Goal: Entertainment & Leisure: Consume media (video, audio)

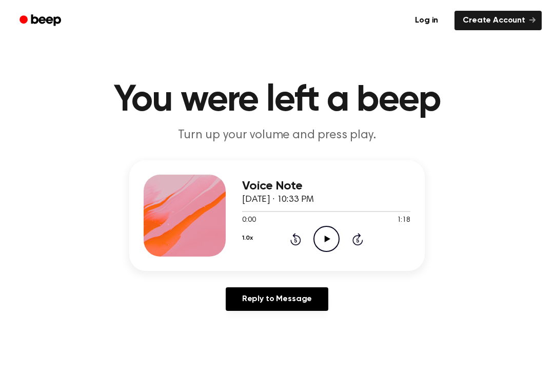
click at [329, 237] on icon "Play Audio" at bounding box center [326, 239] width 26 height 26
click at [329, 231] on icon "Pause Audio" at bounding box center [326, 239] width 26 height 26
click at [329, 233] on icon "Play Audio" at bounding box center [326, 239] width 26 height 26
click at [286, 248] on div "1.0x Rewind 5 seconds Pause Audio Skip 5 seconds" at bounding box center [326, 239] width 168 height 26
click at [286, 247] on div "1.0x Rewind 5 seconds Pause Audio Skip 5 seconds" at bounding box center [326, 239] width 168 height 26
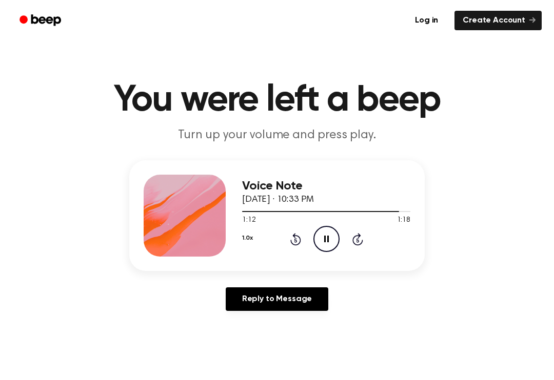
click at [296, 239] on icon at bounding box center [295, 240] width 3 height 4
click at [297, 242] on icon "Rewind 5 seconds" at bounding box center [295, 239] width 11 height 13
click at [292, 241] on icon "Rewind 5 seconds" at bounding box center [295, 239] width 11 height 13
click at [294, 245] on icon at bounding box center [295, 239] width 11 height 12
click at [293, 245] on icon at bounding box center [295, 239] width 11 height 12
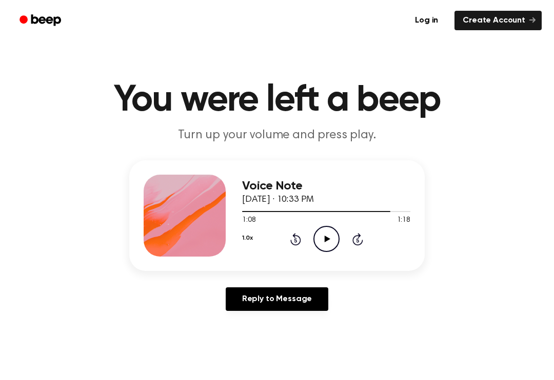
click at [290, 239] on icon "Rewind 5 seconds" at bounding box center [295, 239] width 11 height 13
click at [293, 245] on icon at bounding box center [295, 239] width 11 height 12
click at [327, 240] on icon at bounding box center [327, 239] width 6 height 7
click at [322, 240] on icon "Pause Audio" at bounding box center [326, 239] width 26 height 26
click at [339, 228] on div "1.0x Rewind 5 seconds Play Audio Skip 5 seconds" at bounding box center [326, 239] width 168 height 26
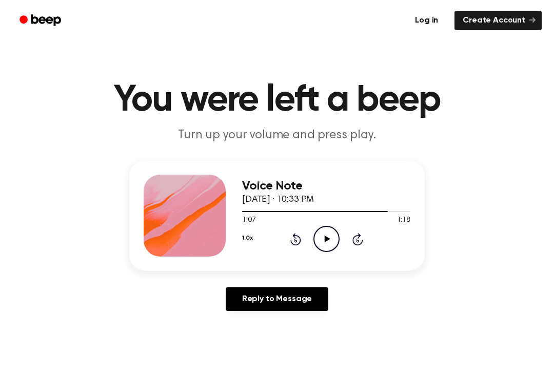
click at [326, 237] on icon "Play Audio" at bounding box center [326, 239] width 26 height 26
click at [294, 233] on icon "Rewind 5 seconds" at bounding box center [295, 239] width 11 height 13
click at [283, 243] on div "1.0x Rewind 5 seconds Pause Audio Skip 5 seconds" at bounding box center [326, 239] width 168 height 26
click at [286, 242] on div "1.0x Rewind 5 seconds Pause Audio Skip 5 seconds" at bounding box center [326, 239] width 168 height 26
click at [288, 245] on div "1.0x Rewind 5 seconds Pause Audio Skip 5 seconds" at bounding box center [326, 239] width 168 height 26
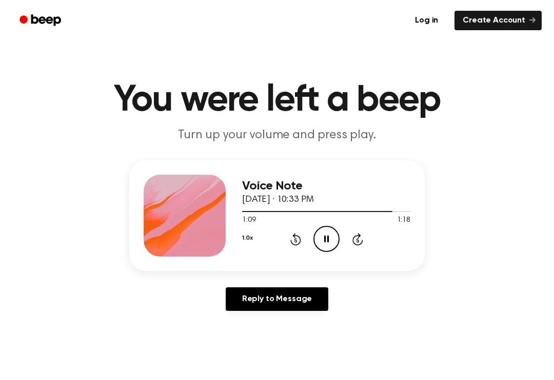
click at [296, 239] on icon at bounding box center [295, 240] width 3 height 4
click at [300, 244] on icon at bounding box center [295, 239] width 11 height 12
click at [292, 240] on icon "Rewind 5 seconds" at bounding box center [295, 239] width 11 height 13
click at [291, 240] on icon at bounding box center [295, 239] width 11 height 12
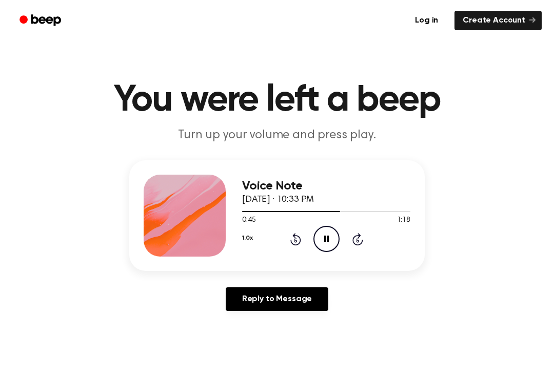
click at [290, 239] on icon "Rewind 5 seconds" at bounding box center [295, 239] width 11 height 13
click at [289, 238] on div "1.0x Rewind 5 seconds Pause Audio Skip 5 seconds" at bounding box center [326, 239] width 168 height 26
click at [299, 233] on icon "Rewind 5 seconds" at bounding box center [295, 239] width 11 height 13
click at [298, 233] on icon "Rewind 5 seconds" at bounding box center [295, 239] width 11 height 13
click at [296, 245] on icon at bounding box center [295, 239] width 11 height 12
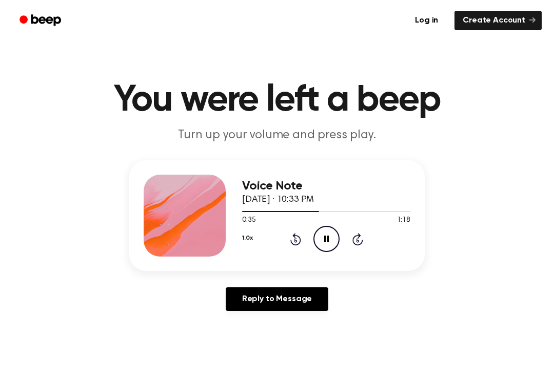
click at [293, 237] on icon "Rewind 5 seconds" at bounding box center [295, 239] width 11 height 13
click at [286, 246] on div "1.0x Rewind 5 seconds Pause Audio Skip 5 seconds" at bounding box center [326, 239] width 168 height 26
click at [290, 239] on icon "Rewind 5 seconds" at bounding box center [295, 239] width 11 height 13
click at [294, 242] on icon at bounding box center [295, 240] width 3 height 4
click at [295, 241] on icon "Rewind 5 seconds" at bounding box center [295, 239] width 11 height 13
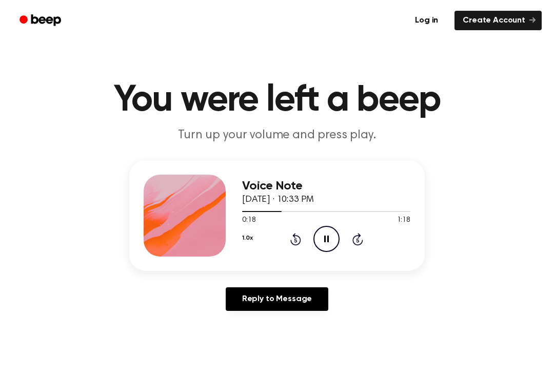
click at [294, 238] on icon "Rewind 5 seconds" at bounding box center [295, 239] width 11 height 13
click at [294, 242] on icon "Rewind 5 seconds" at bounding box center [295, 239] width 11 height 13
click at [288, 243] on div "1.0x Rewind 5 seconds Pause Audio Skip 5 seconds" at bounding box center [326, 239] width 168 height 26
click at [290, 243] on icon "Rewind 5 seconds" at bounding box center [295, 239] width 11 height 13
click at [293, 234] on icon "Rewind 5 seconds" at bounding box center [295, 239] width 11 height 13
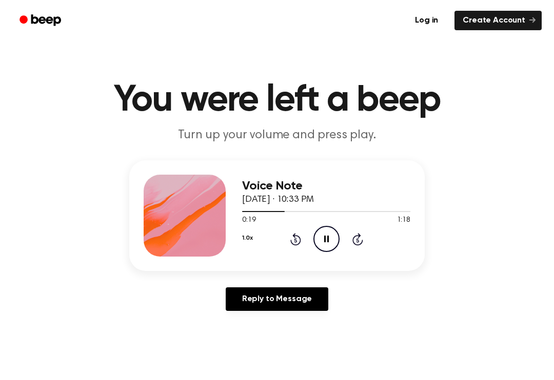
click at [320, 235] on icon "Pause Audio" at bounding box center [326, 239] width 26 height 26
click at [292, 243] on icon at bounding box center [295, 239] width 11 height 12
click at [316, 238] on icon "Play Audio" at bounding box center [326, 239] width 26 height 26
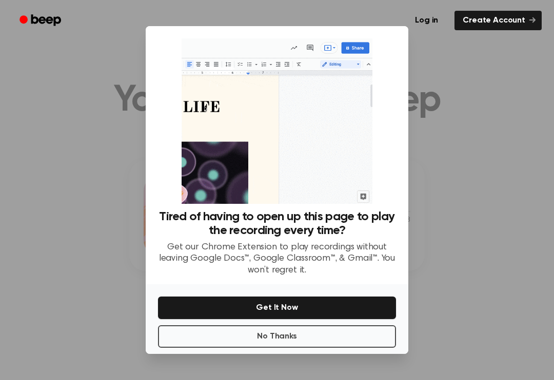
click at [269, 337] on button "No Thanks" at bounding box center [277, 337] width 238 height 23
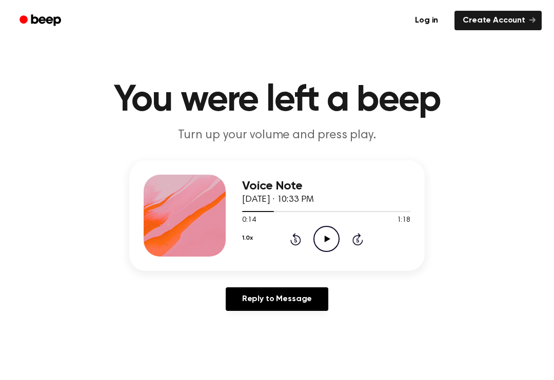
click at [316, 236] on icon "Play Audio" at bounding box center [326, 239] width 26 height 26
click at [324, 236] on icon at bounding box center [326, 239] width 5 height 7
